Goal: Task Accomplishment & Management: Complete application form

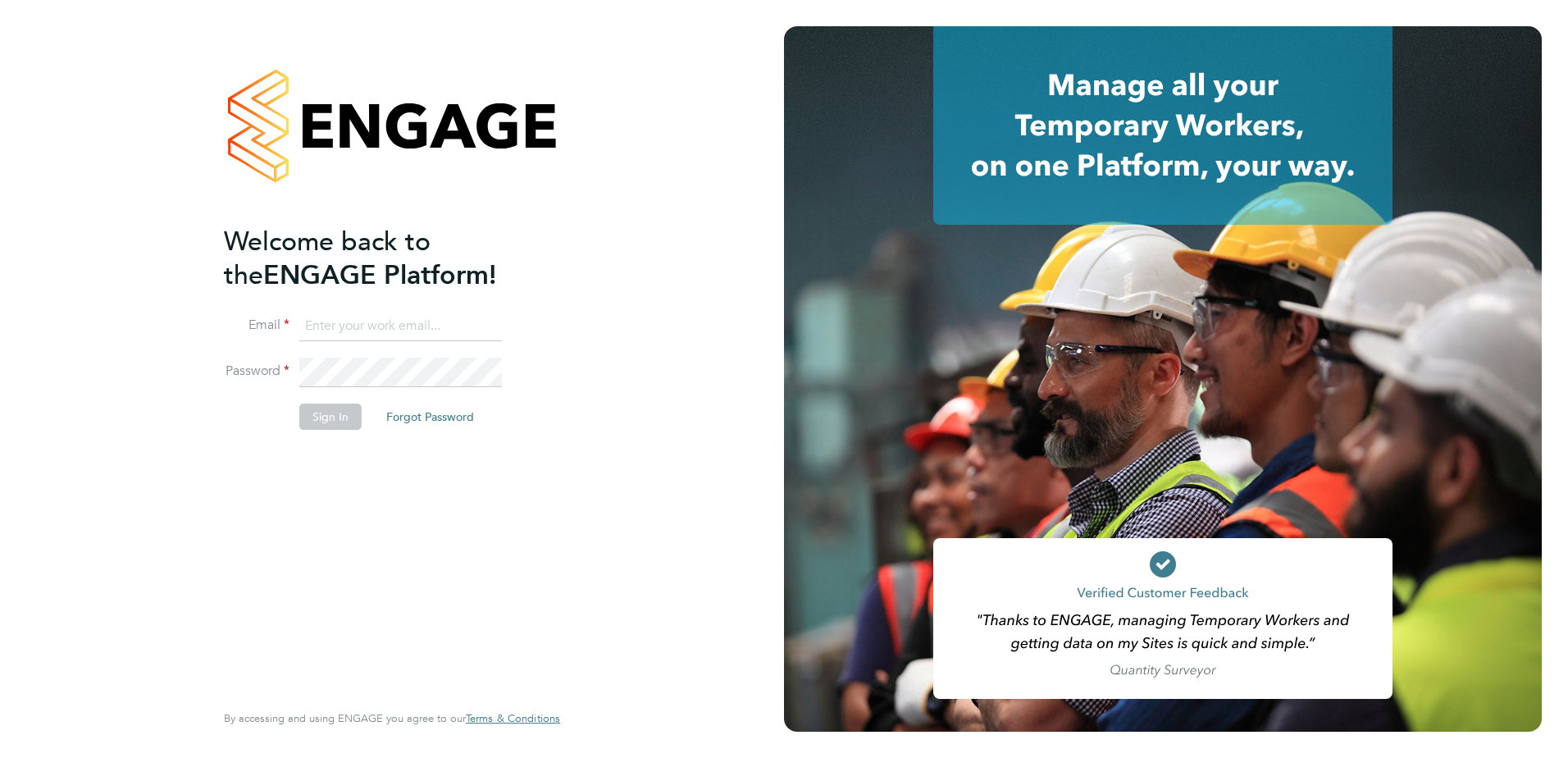
type input "hhammatt@skilledcareers.co.uk"
click at [576, 328] on div "Welcome back to the ENGAGE Platform! Email hhammatt@skilledcareers.co.uk Passwo…" at bounding box center [392, 379] width 402 height 758
click at [352, 328] on button "Sign In" at bounding box center [330, 417] width 62 height 26
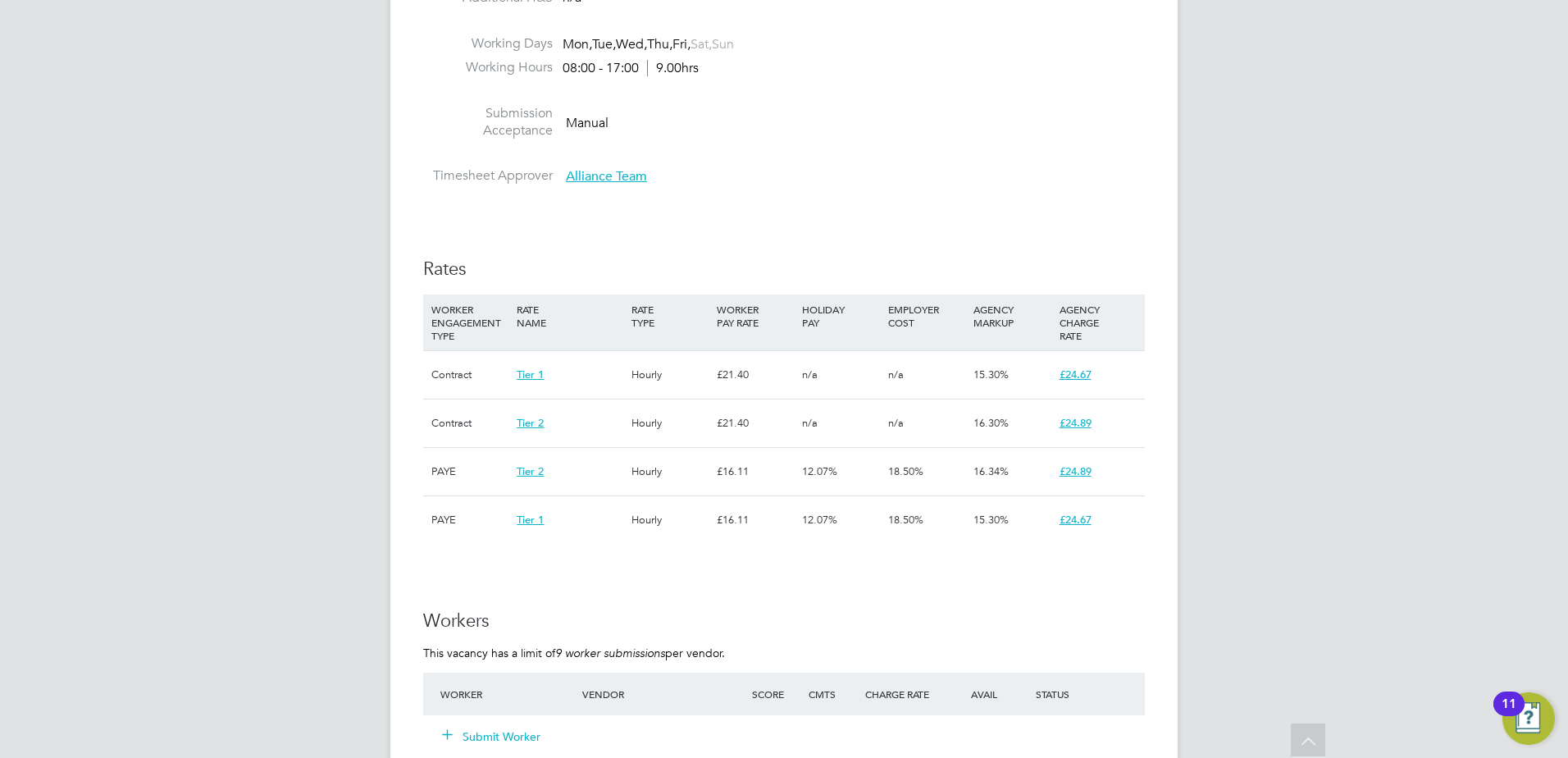
scroll to position [1067, 0]
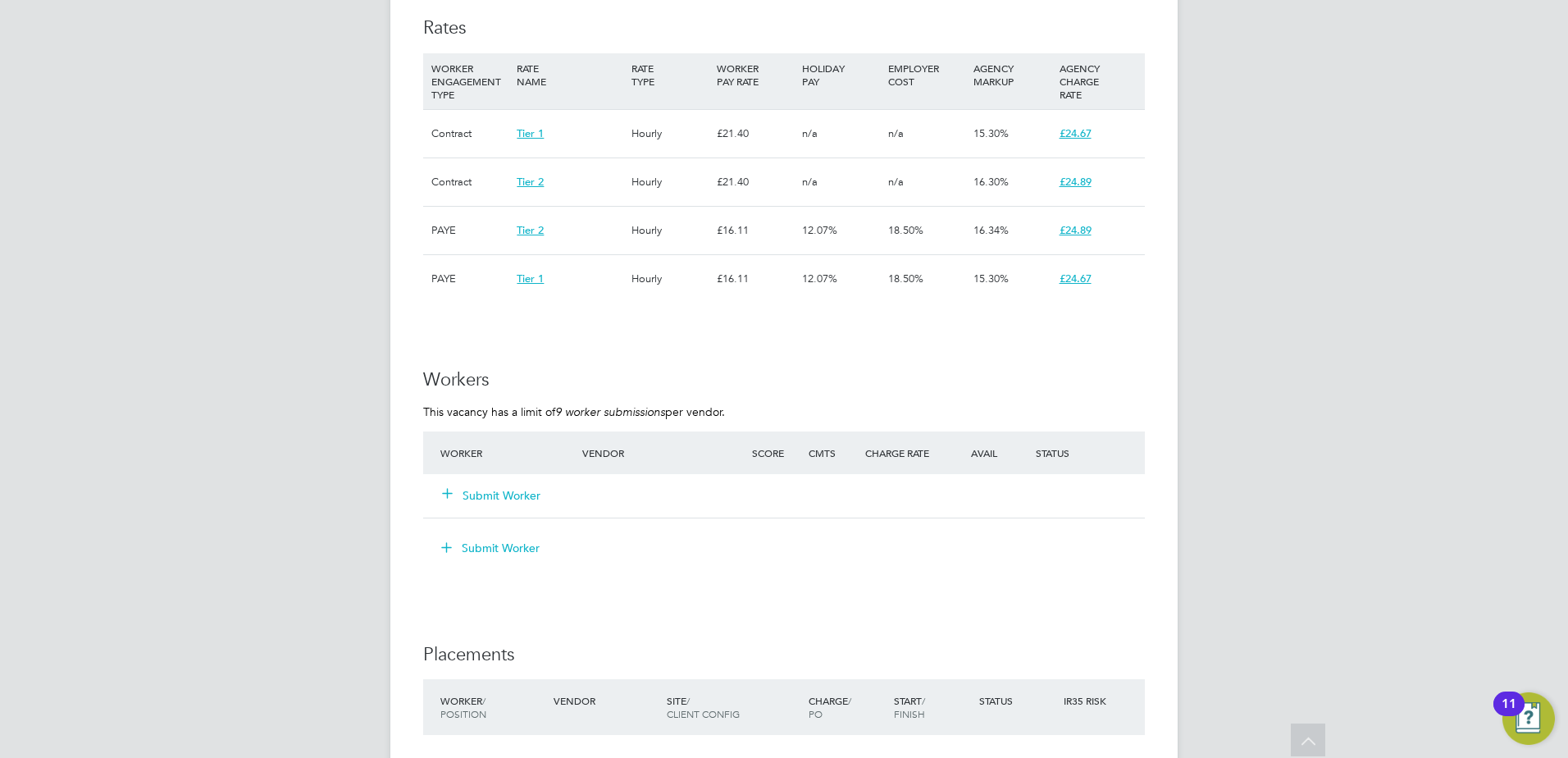
click at [519, 498] on button "Submit Worker" at bounding box center [492, 495] width 99 height 17
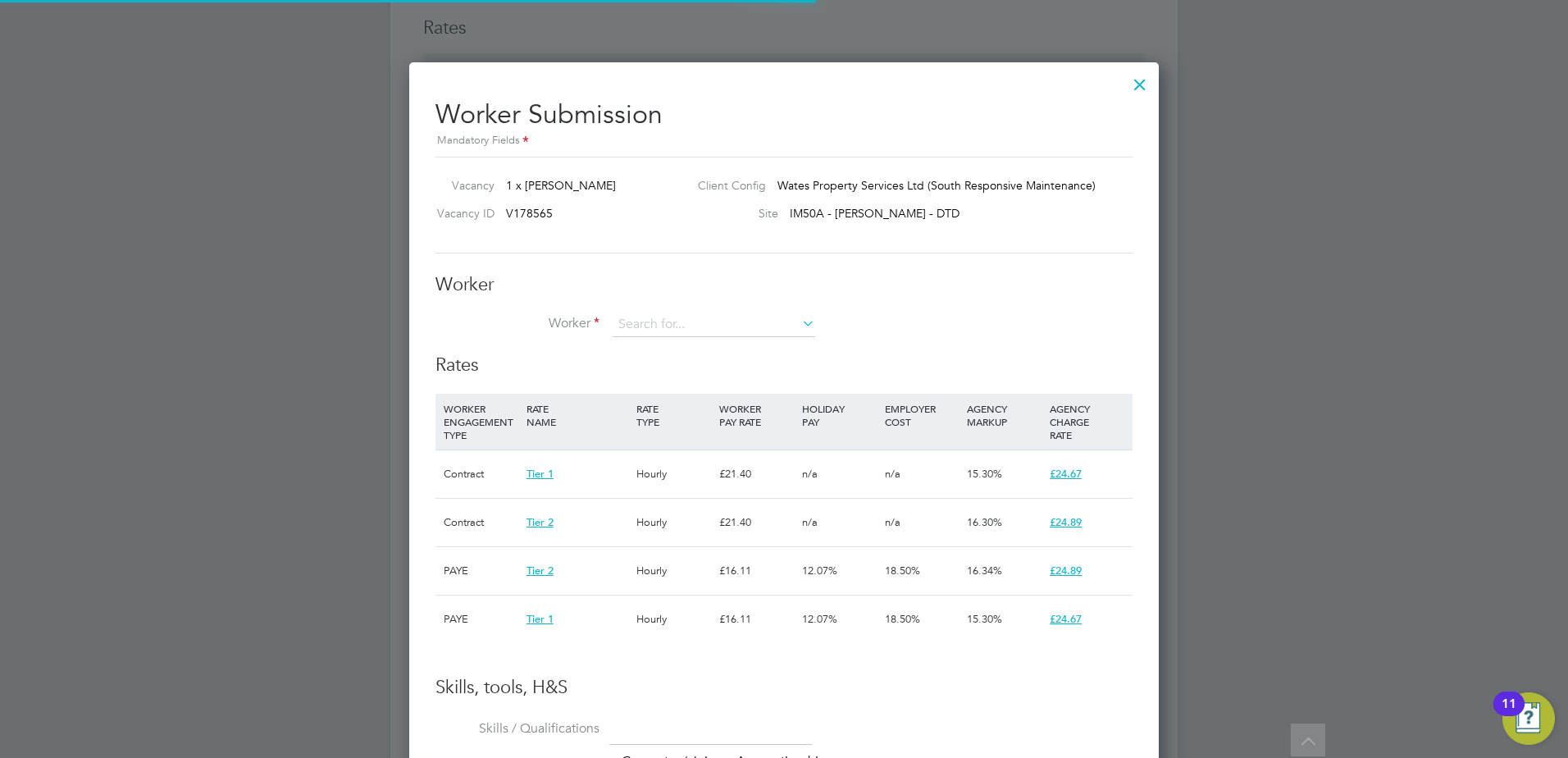
scroll to position [48, 112]
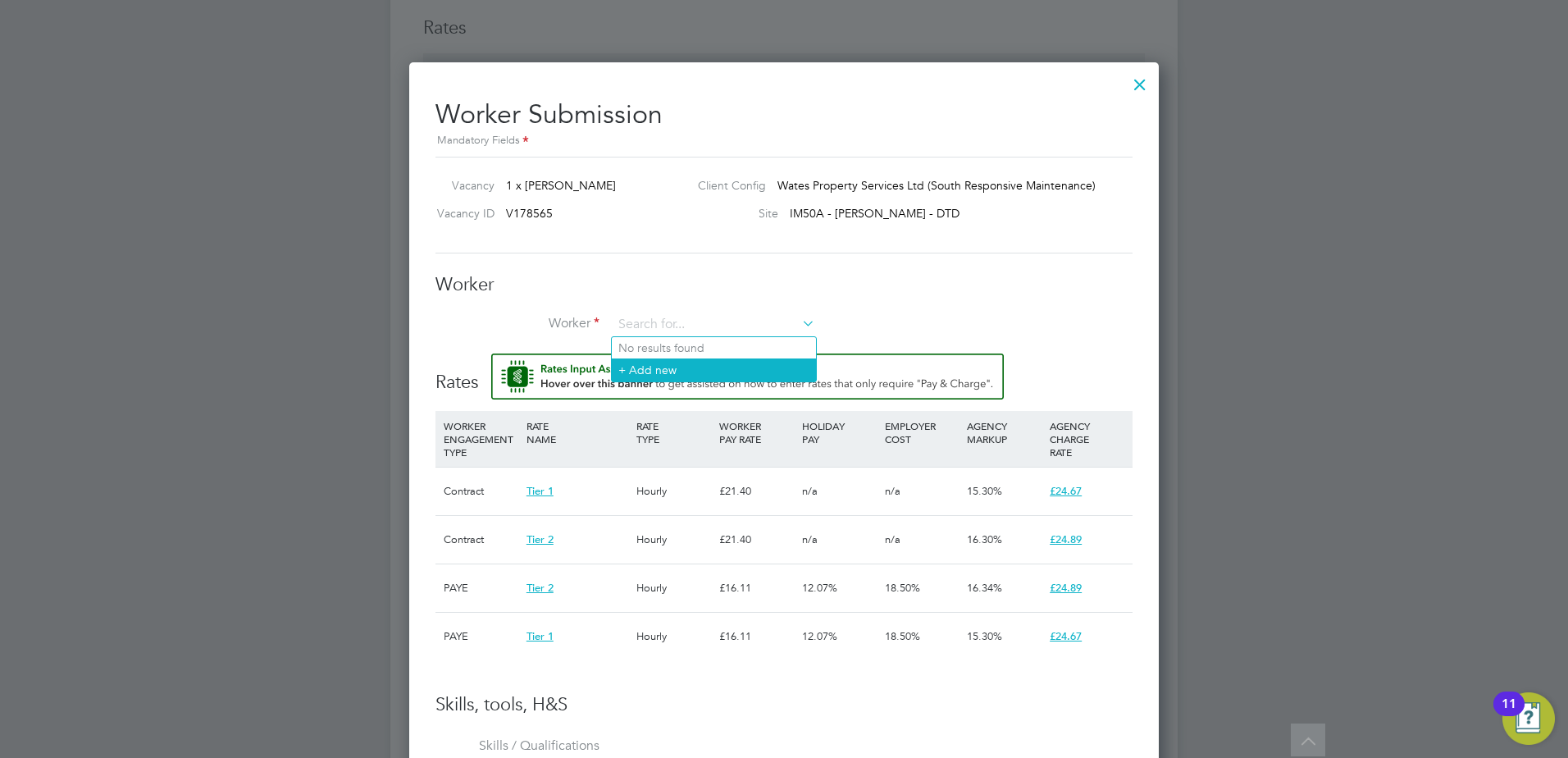
click at [715, 374] on li "+ Add new" at bounding box center [714, 369] width 205 height 22
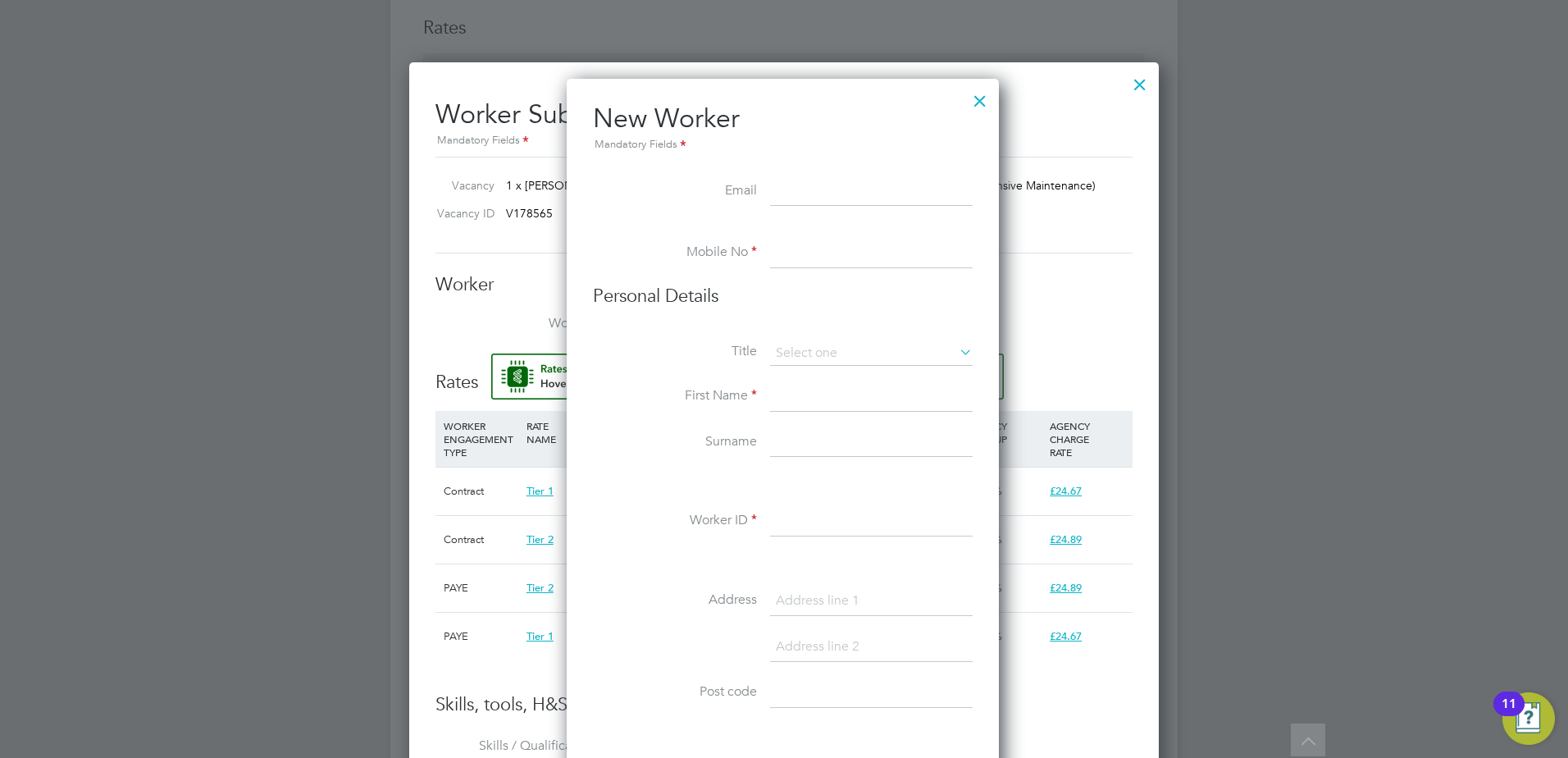
click at [834, 197] on input at bounding box center [871, 192] width 203 height 30
paste input "[PERSON_NAME][EMAIL_ADDRESS][DOMAIN_NAME]"
type input "[PERSON_NAME][EMAIL_ADDRESS][DOMAIN_NAME]"
click at [857, 260] on input at bounding box center [871, 254] width 203 height 30
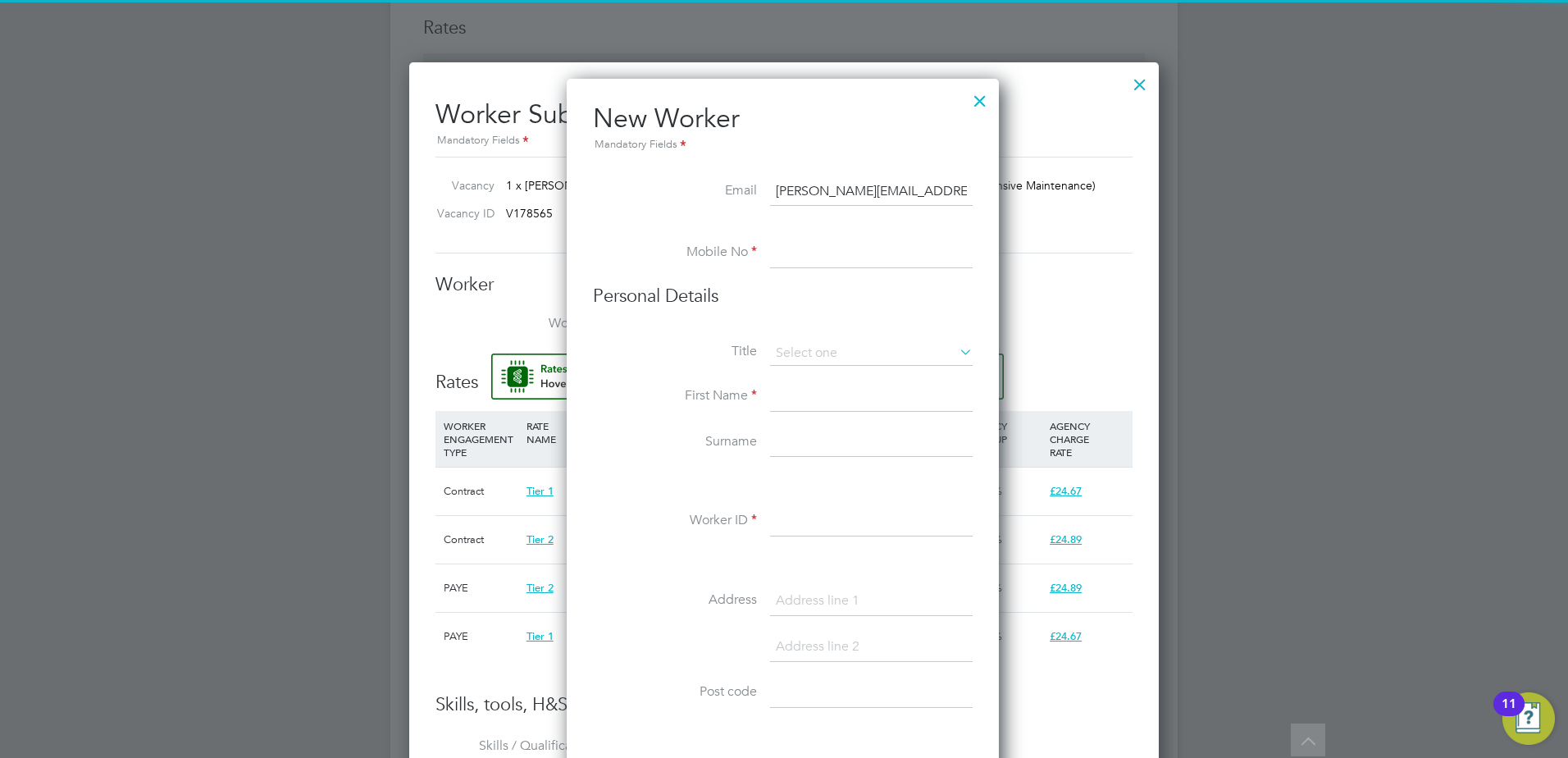
paste input "[PHONE_NUMBER]"
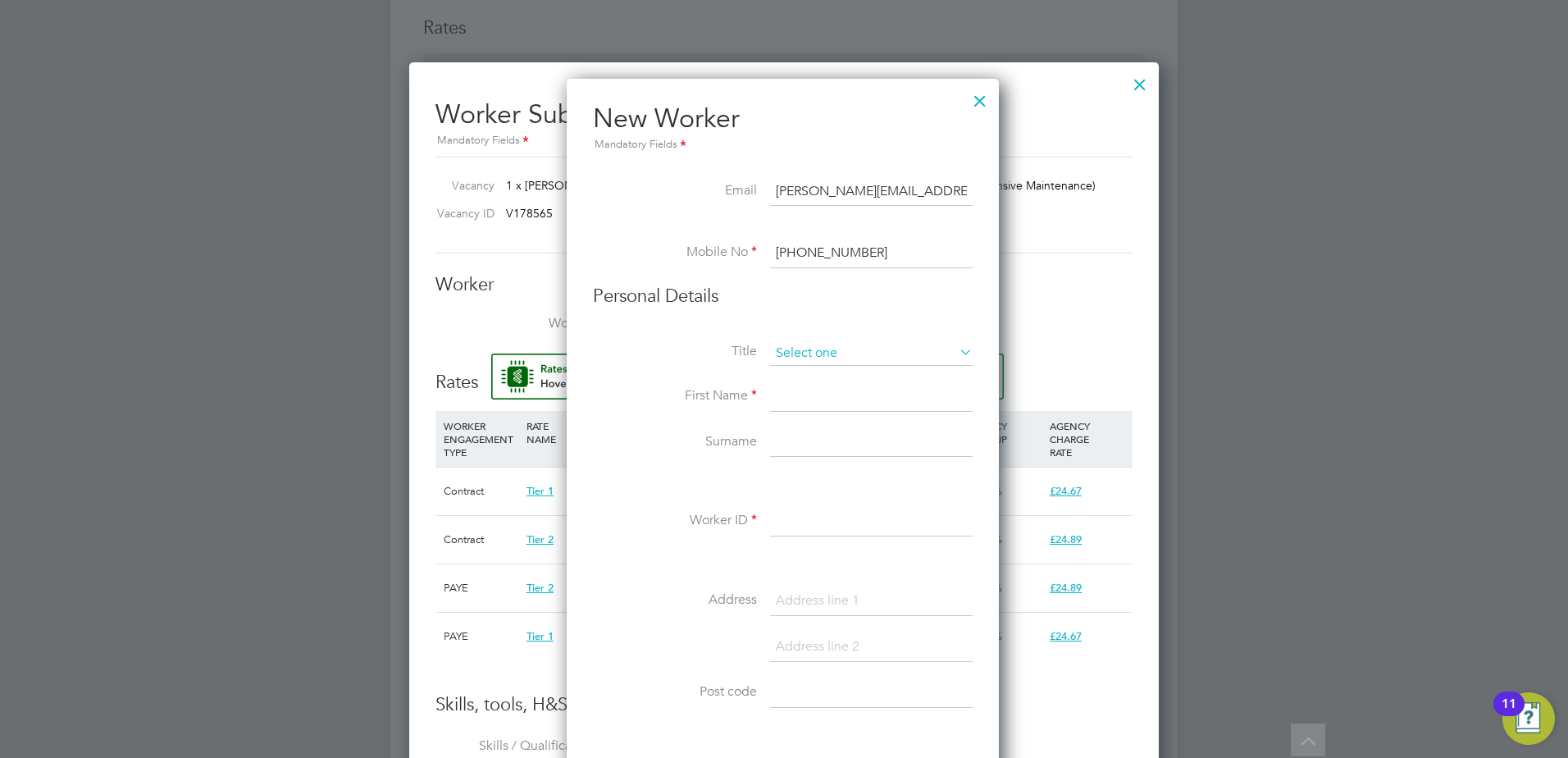
type input "[PHONE_NUMBER]"
click at [840, 359] on input at bounding box center [871, 353] width 203 height 24
click at [844, 378] on li "Mr" at bounding box center [871, 377] width 205 height 21
type input "Mr"
click at [839, 398] on input at bounding box center [871, 397] width 203 height 30
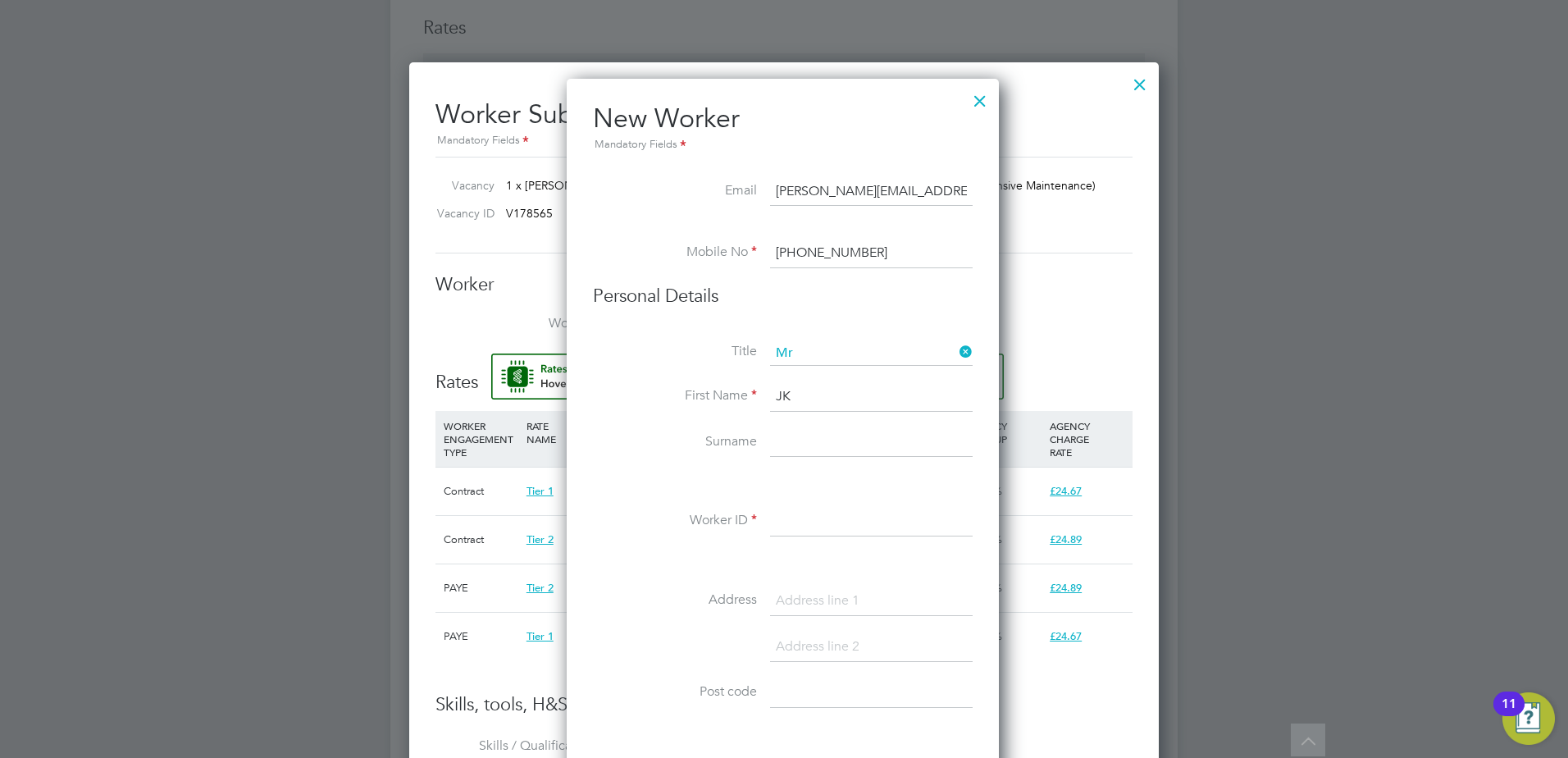
type input "J"
type input "[PERSON_NAME]"
click at [799, 531] on input at bounding box center [871, 522] width 203 height 30
paste input "506063"
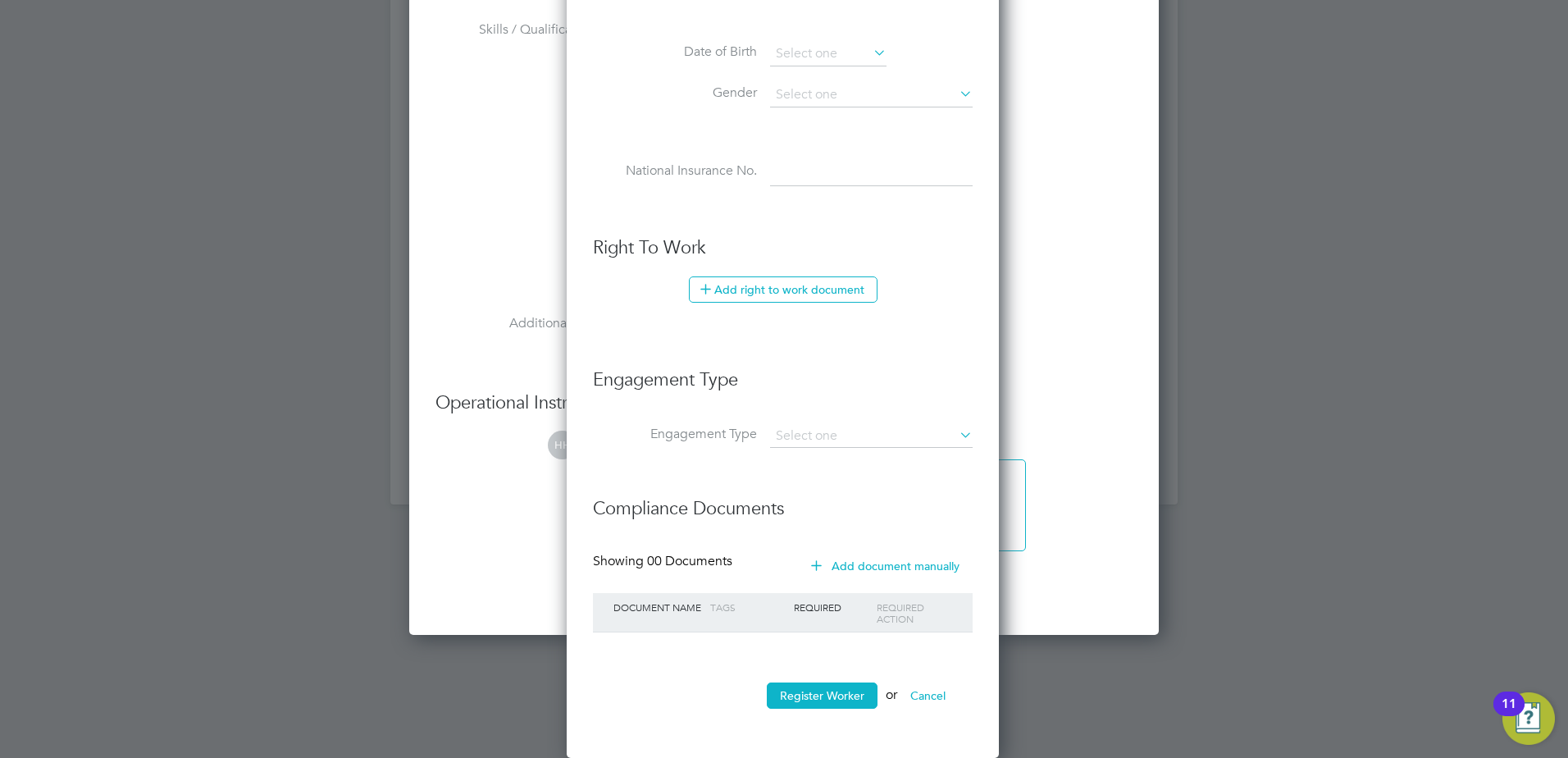
type input "506063"
click at [836, 673] on ul "New Worker Mandatory Fields Email [PERSON_NAME][EMAIL_ADDRESS][DOMAIN_NAME] Mob…" at bounding box center [783, 55] width 380 height 1340
click at [836, 681] on ul "New Worker Mandatory Fields Email [PERSON_NAME][EMAIL_ADDRESS][DOMAIN_NAME] Mob…" at bounding box center [783, 55] width 380 height 1340
click at [839, 687] on button "Register Worker" at bounding box center [822, 696] width 111 height 26
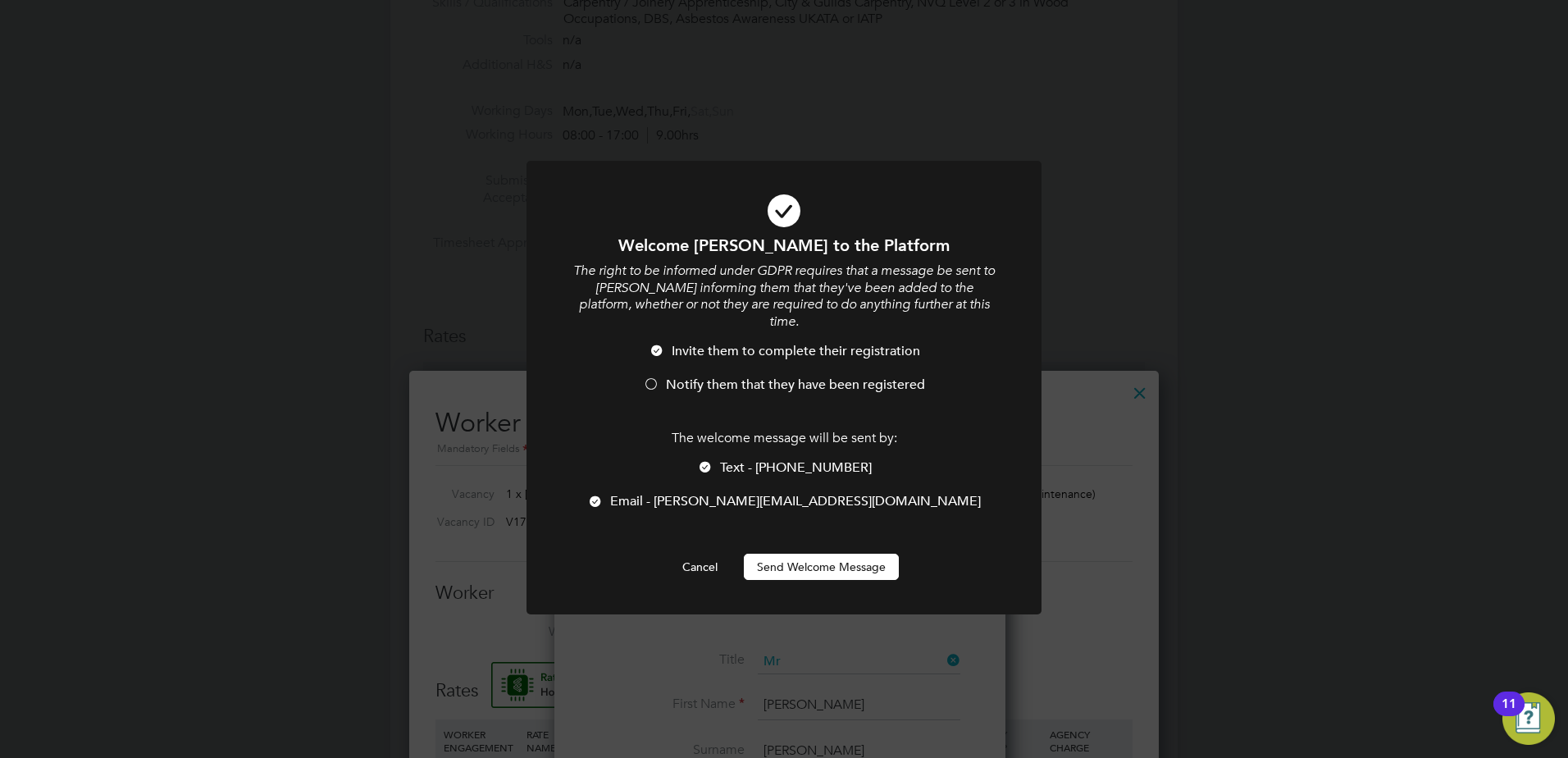
click at [842, 553] on button "Send Welcome Message" at bounding box center [821, 567] width 155 height 26
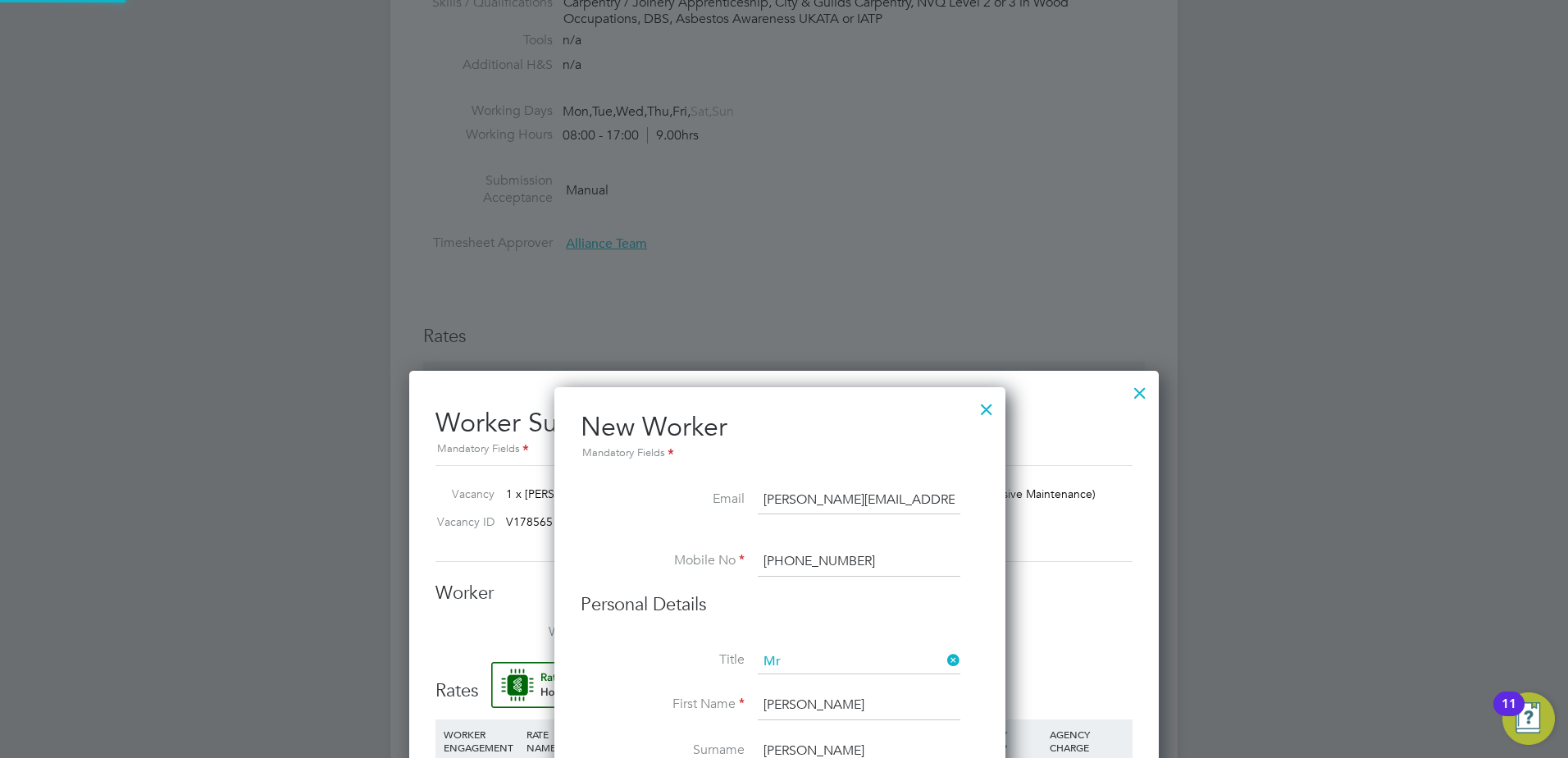
type input "[PERSON_NAME] (506063)"
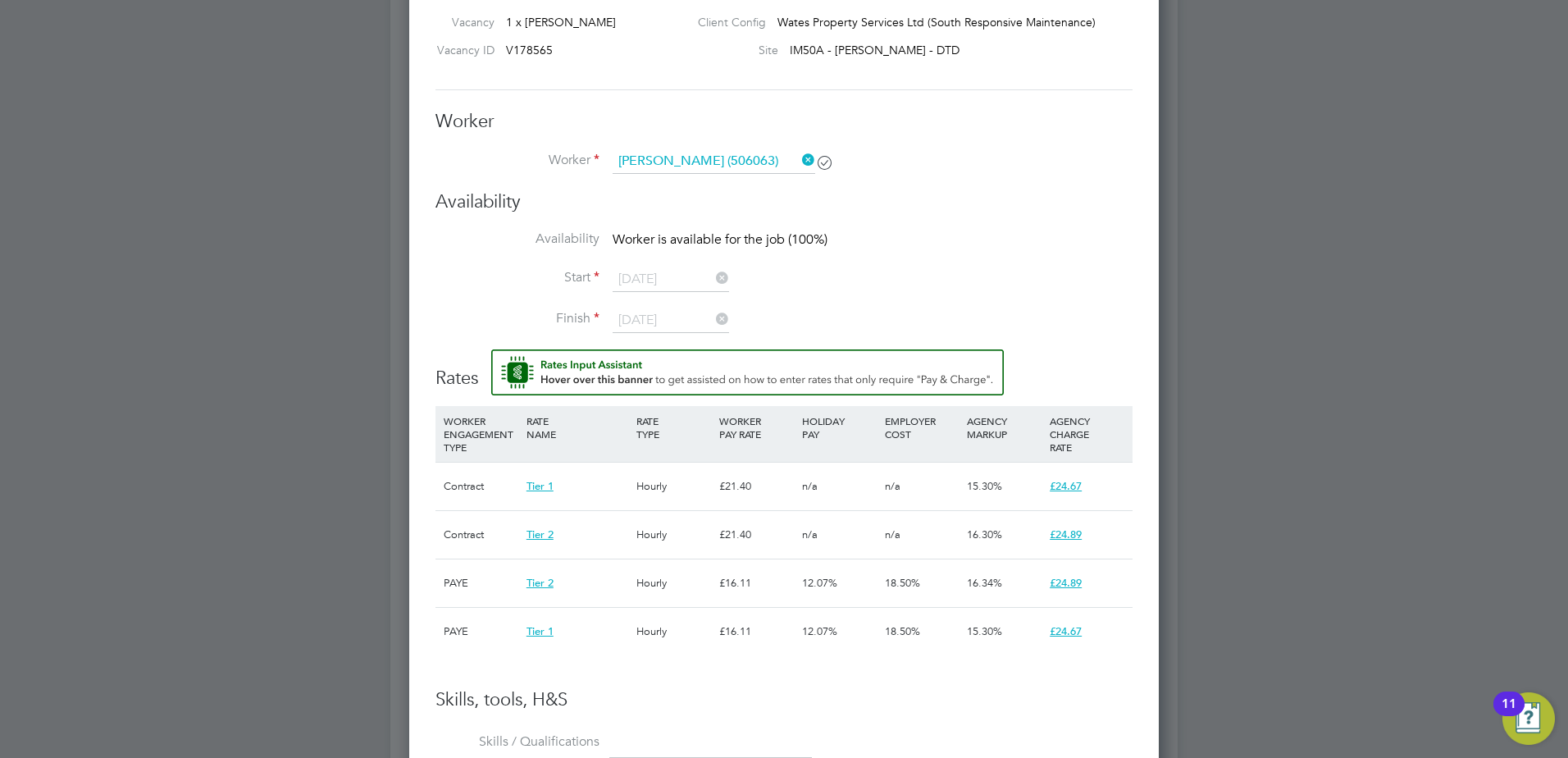
click at [824, 261] on li "Availability Worker is available for the job (100%)" at bounding box center [784, 249] width 697 height 37
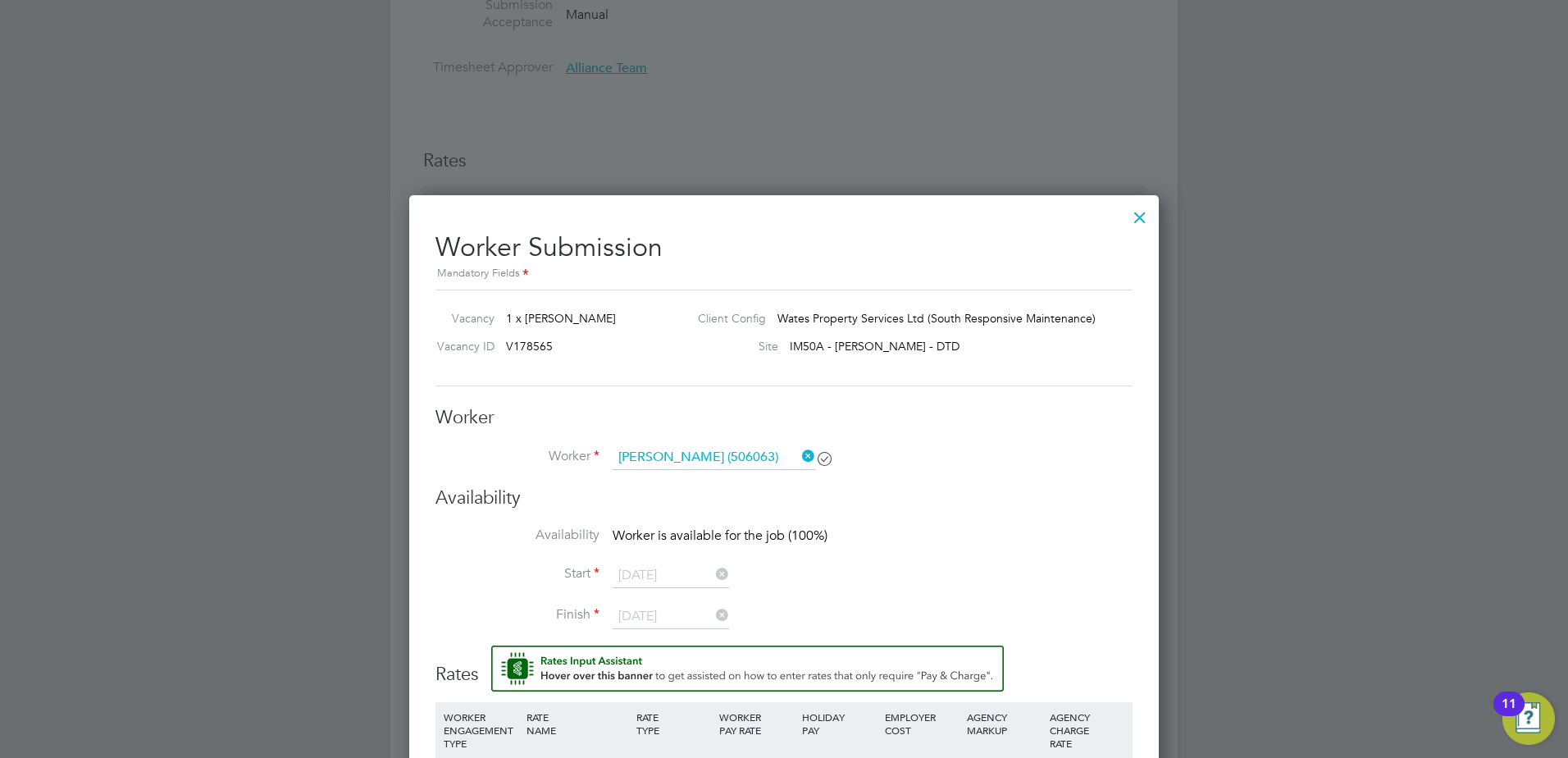
click at [1140, 217] on div at bounding box center [1141, 213] width 30 height 30
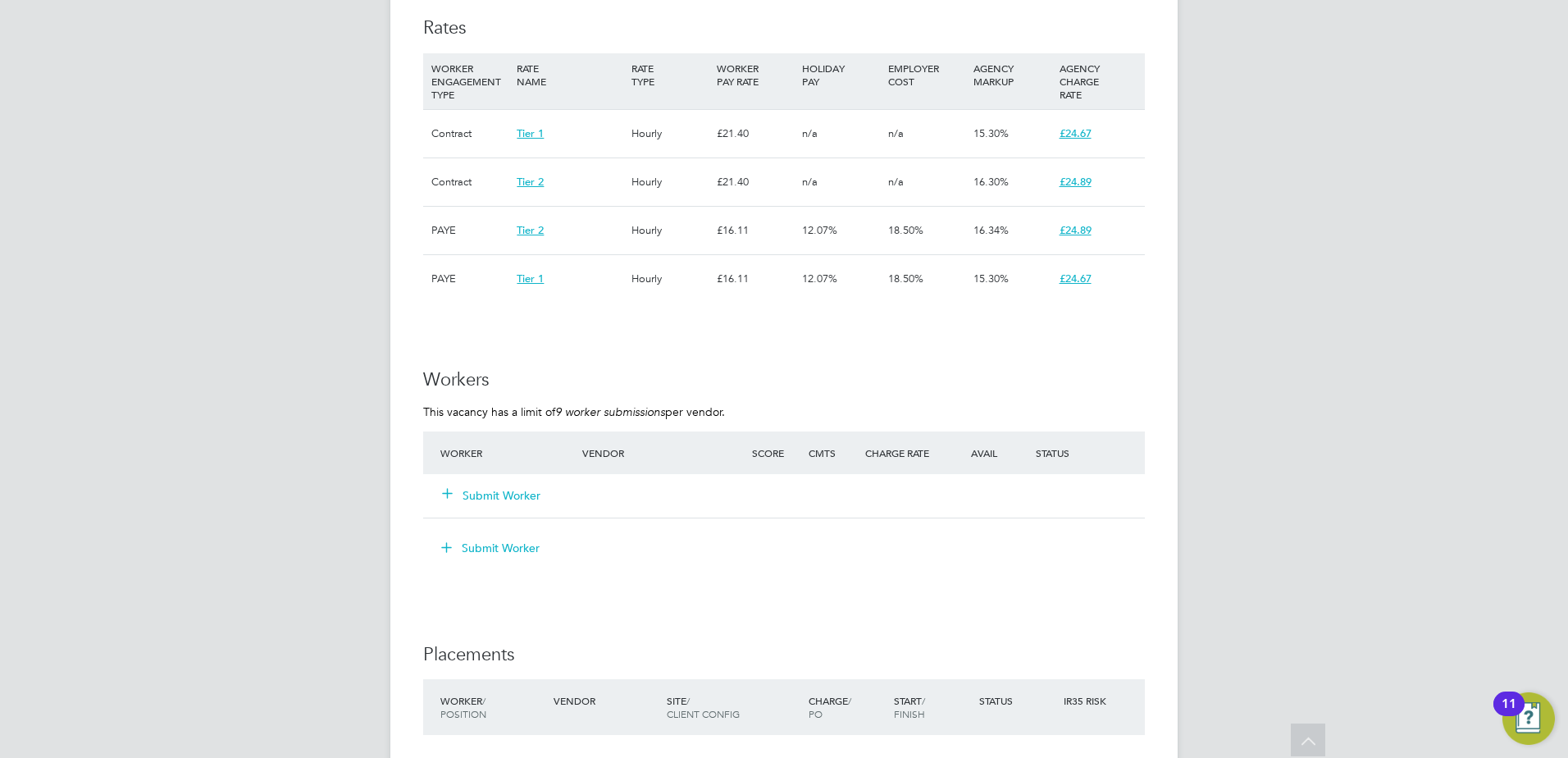
click at [512, 497] on button "Submit Worker" at bounding box center [492, 495] width 99 height 17
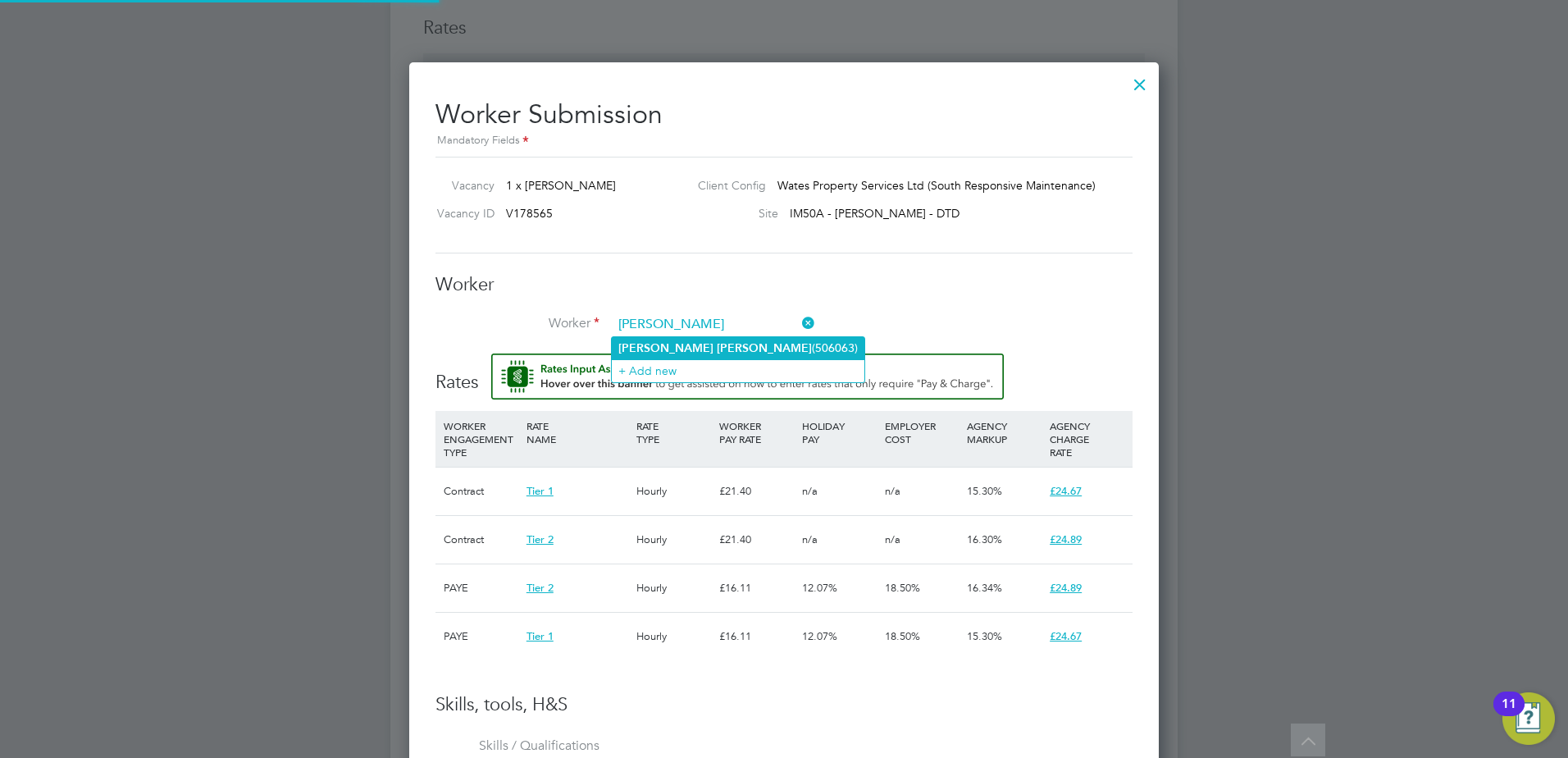
click at [717, 344] on b "[PERSON_NAME]" at bounding box center [764, 348] width 95 height 14
type input "[PERSON_NAME] (506063)"
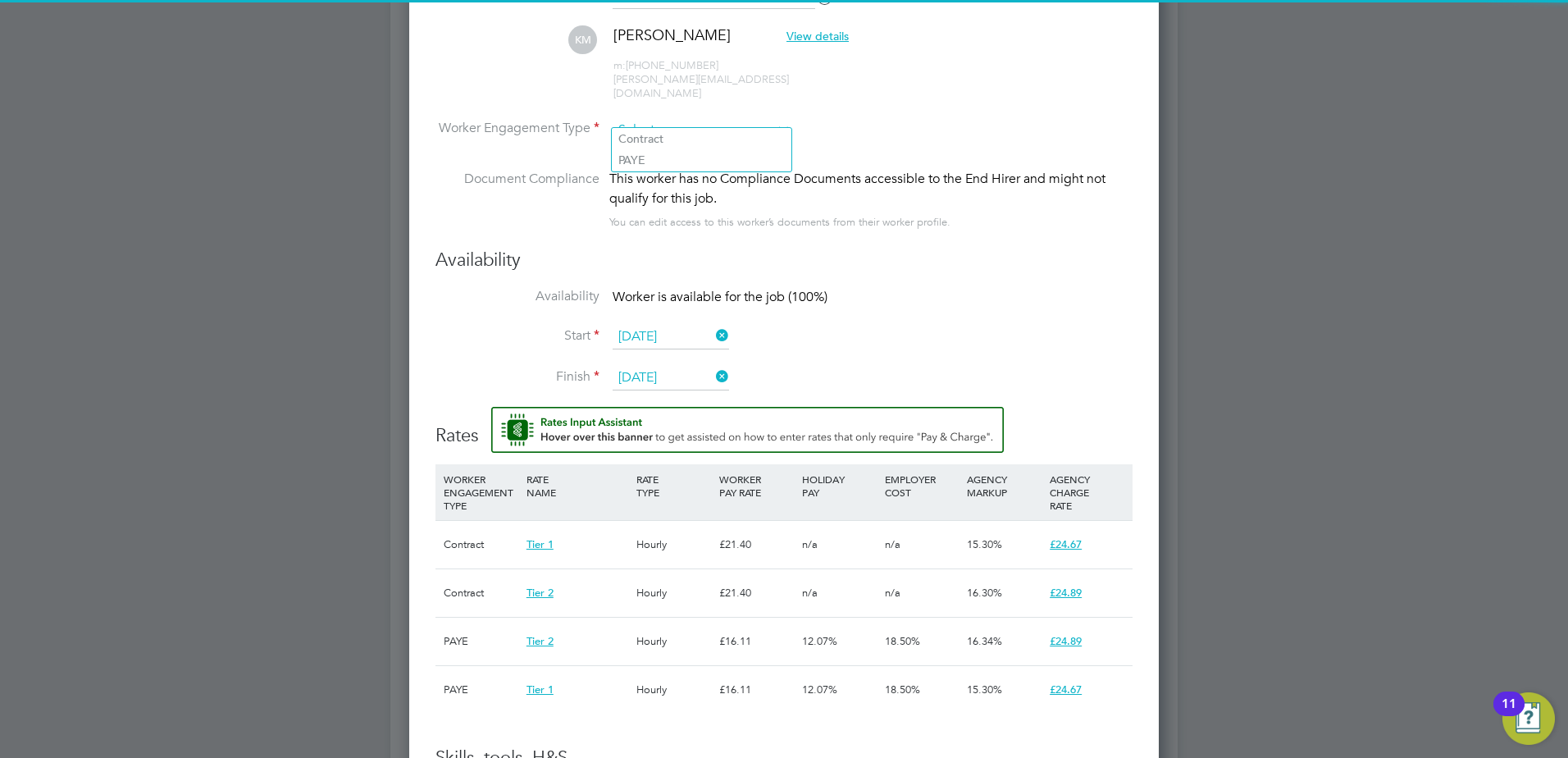
click at [695, 123] on input at bounding box center [702, 130] width 178 height 24
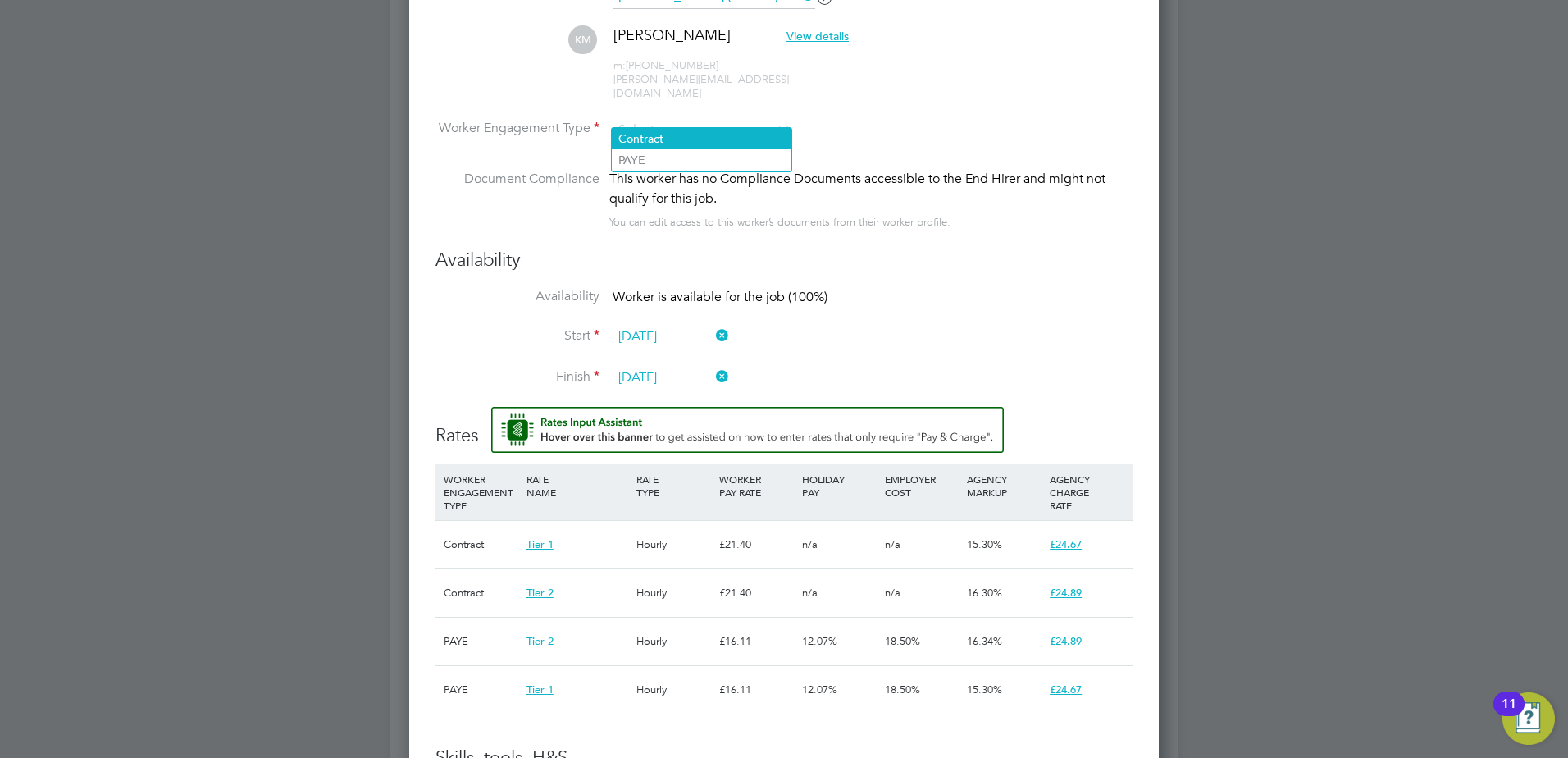
drag, startPoint x: 689, startPoint y: 142, endPoint x: 686, endPoint y: 164, distance: 22.2
click at [689, 142] on li "Contract" at bounding box center [702, 138] width 180 height 21
type input "Contract"
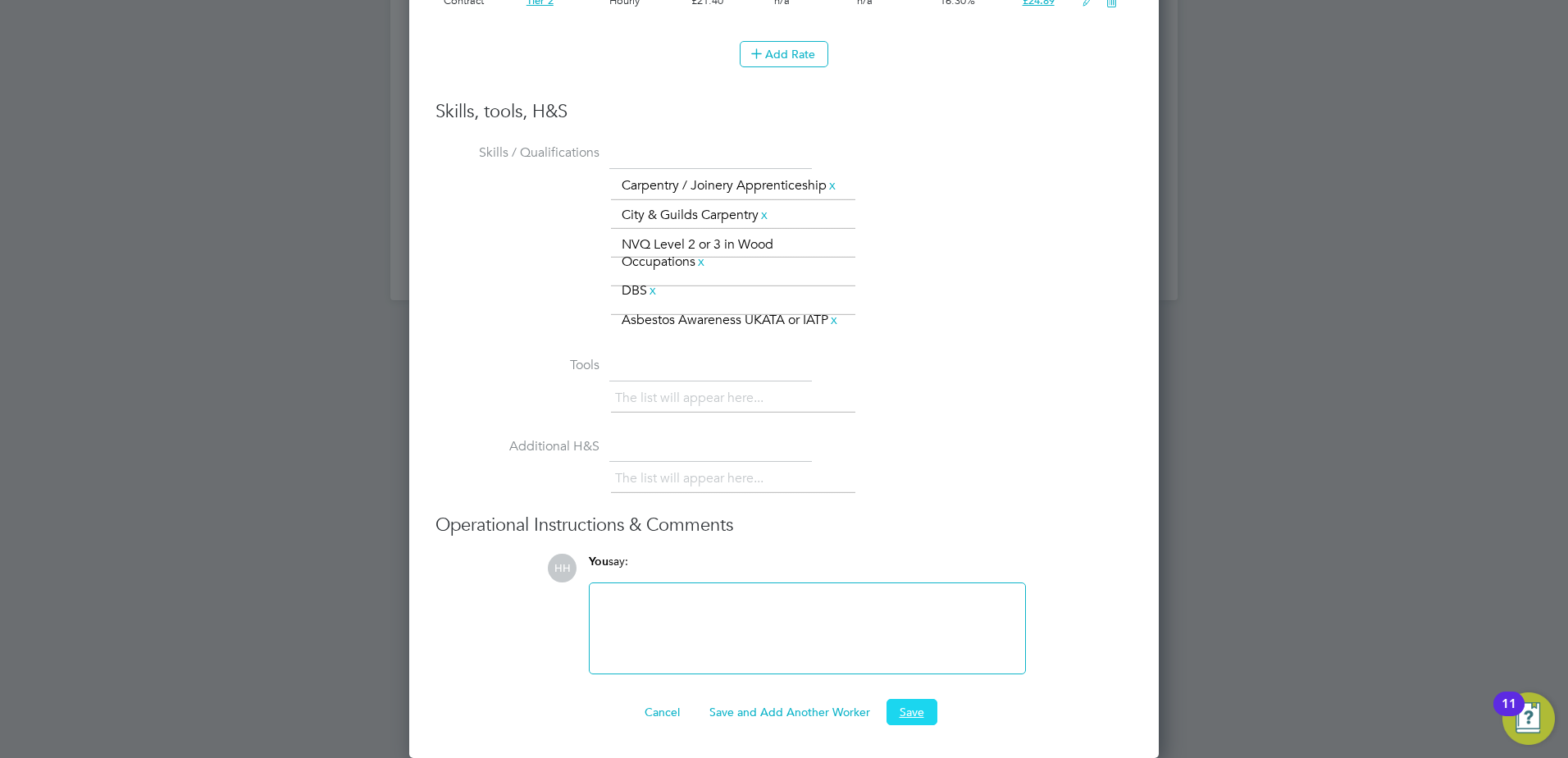
click at [905, 709] on button "Save" at bounding box center [912, 713] width 51 height 26
